Goal: Information Seeking & Learning: Learn about a topic

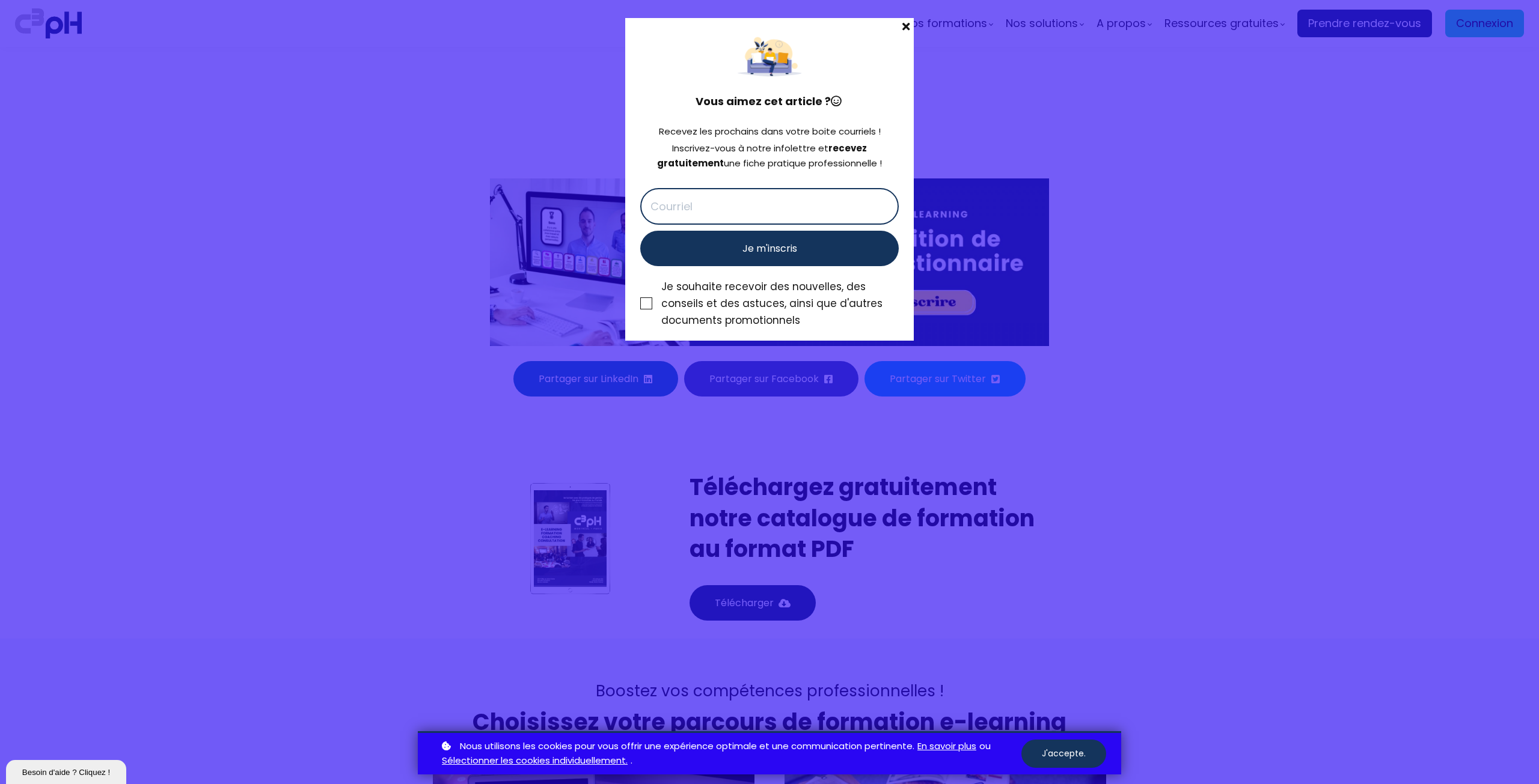
scroll to position [4447, 0]
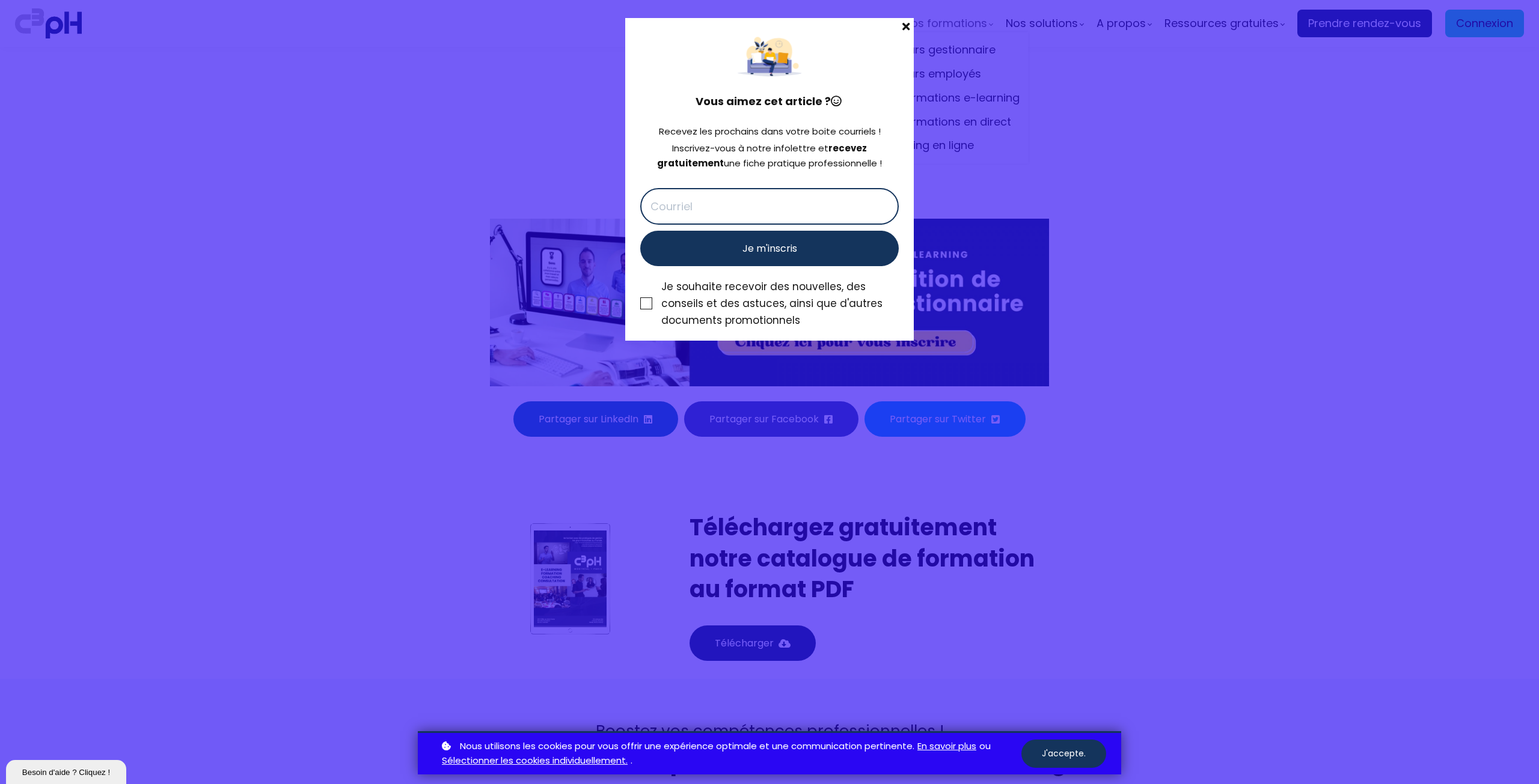
click at [911, 23] on span at bounding box center [906, 27] width 15 height 17
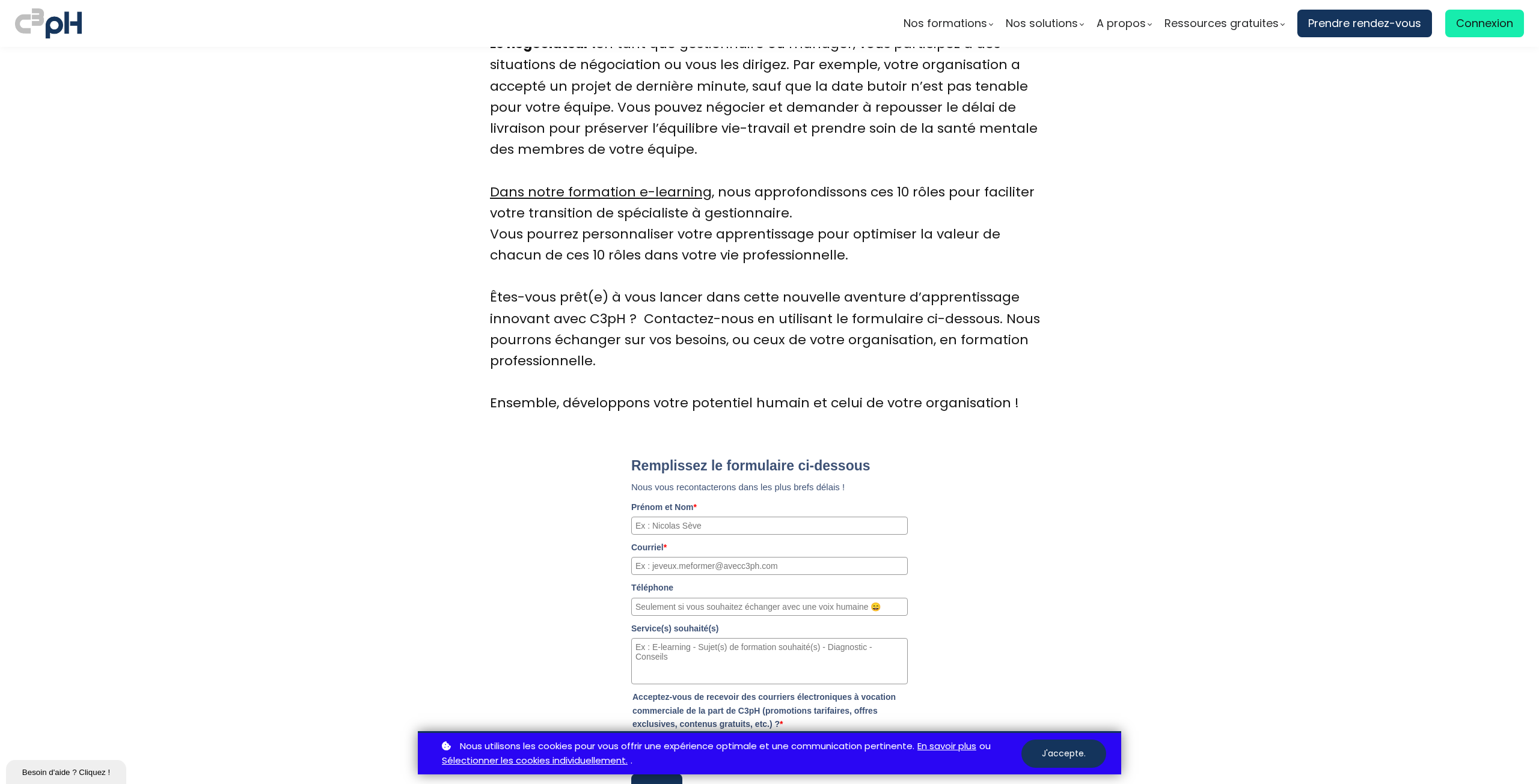
scroll to position [3786, 0]
drag, startPoint x: 930, startPoint y: 237, endPoint x: 921, endPoint y: 212, distance: 26.6
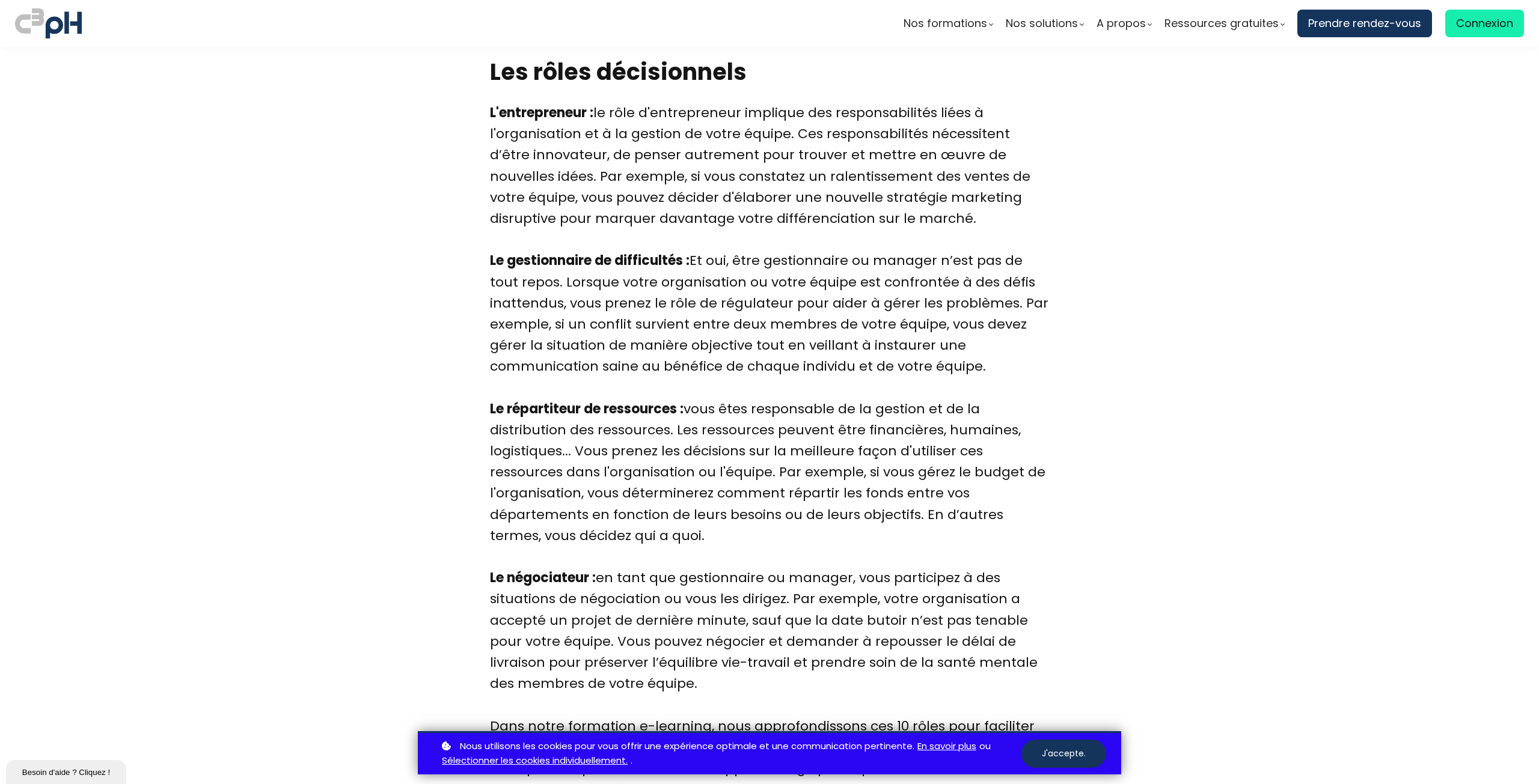
scroll to position [3224, 0]
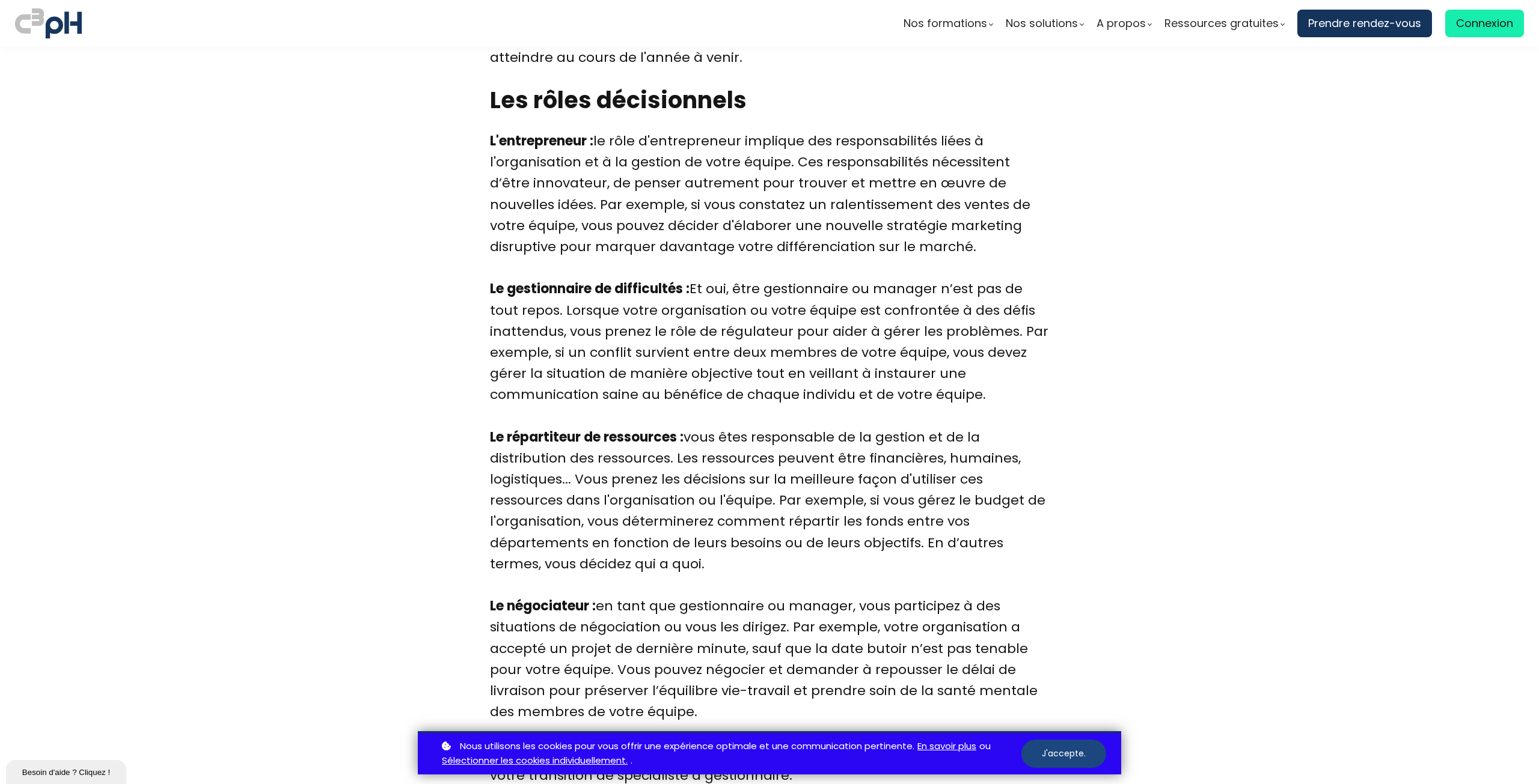
click at [1057, 753] on button "J'accepte." at bounding box center [1064, 755] width 85 height 29
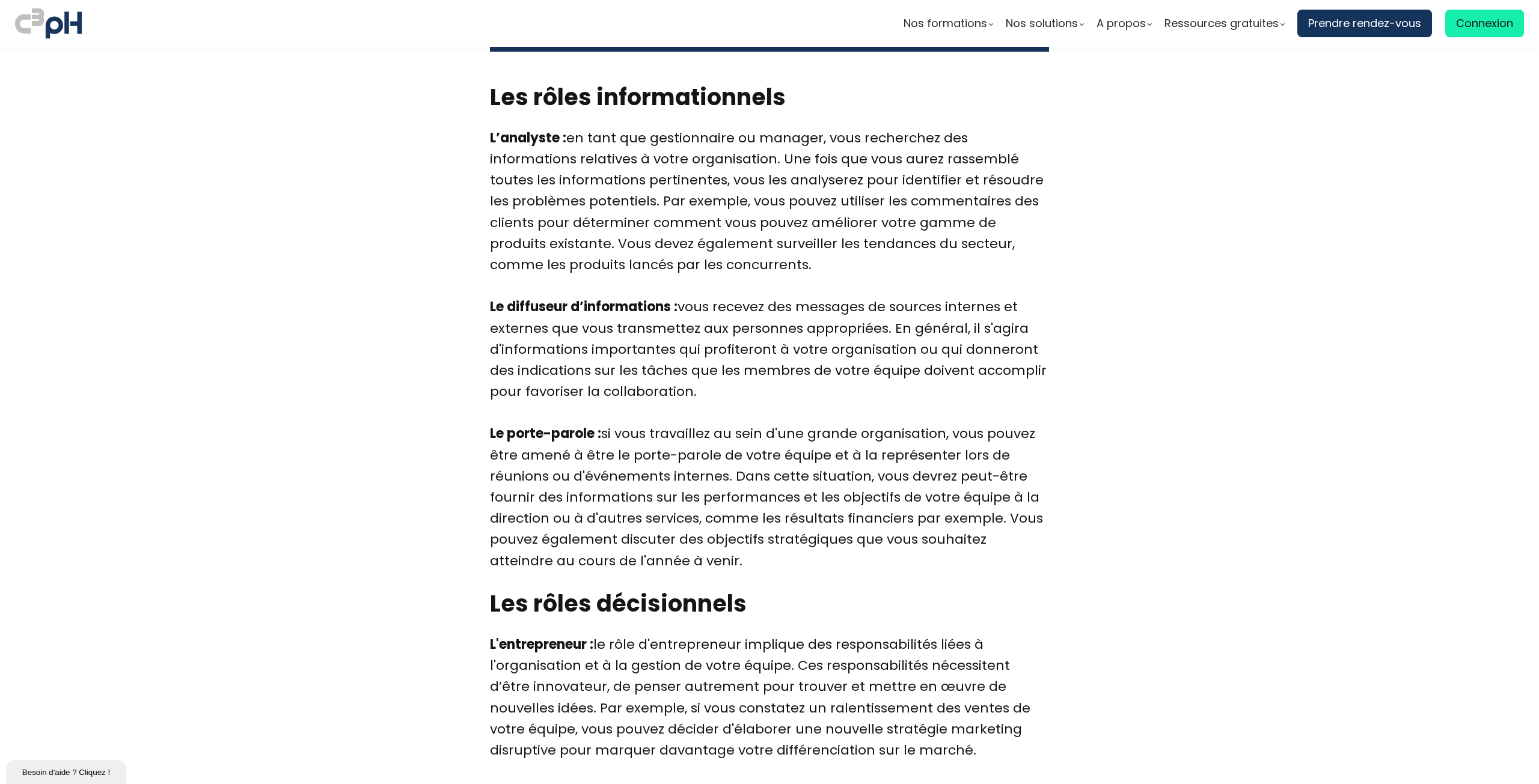
scroll to position [2404, 0]
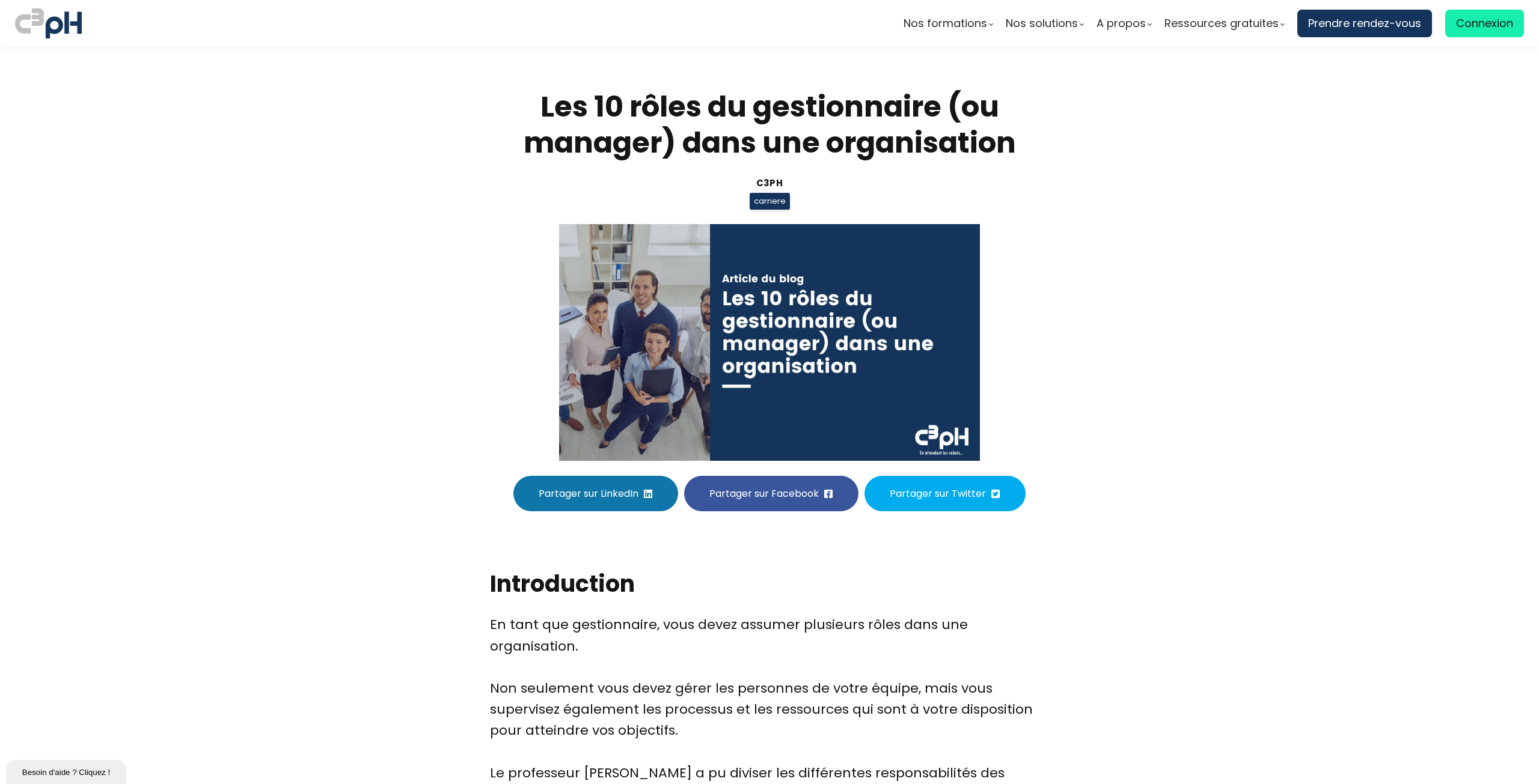
scroll to position [2404, 0]
